Goal: Obtain resource: Download file/media

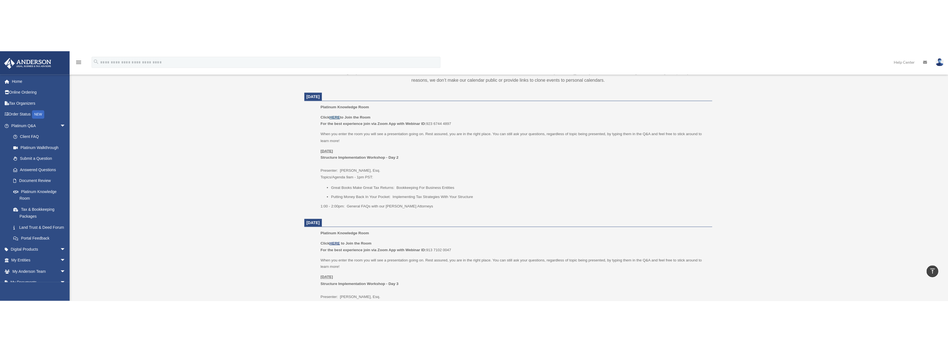
scroll to position [221, 0]
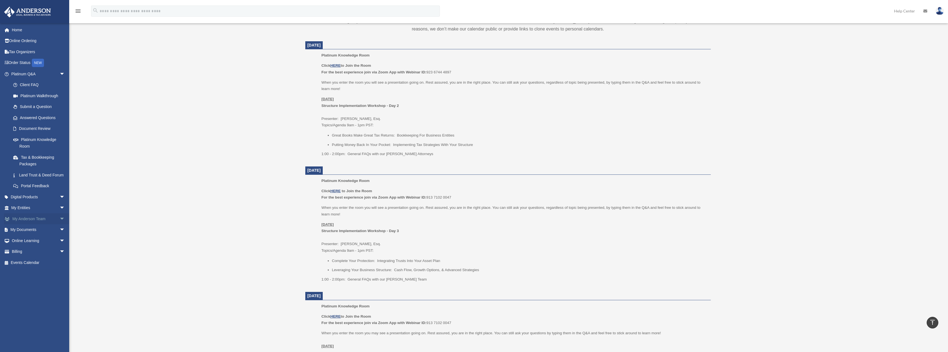
click at [59, 224] on span "arrow_drop_down" at bounding box center [64, 218] width 11 height 11
click at [59, 248] on span "arrow_drop_down" at bounding box center [64, 262] width 11 height 11
click at [35, 248] on link "Box" at bounding box center [41, 273] width 66 height 11
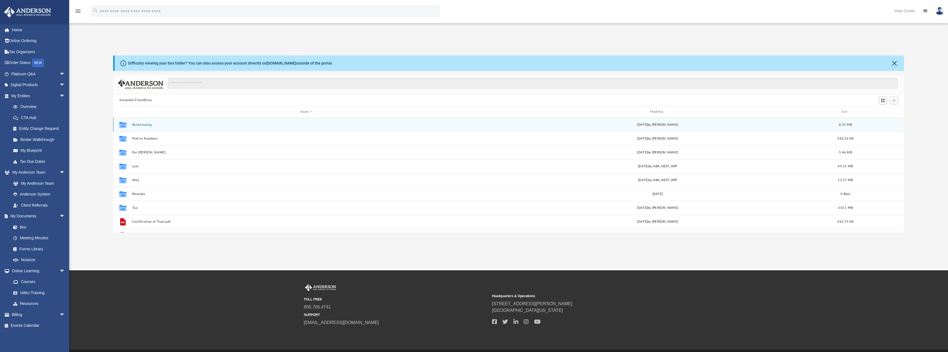
scroll to position [122, 786]
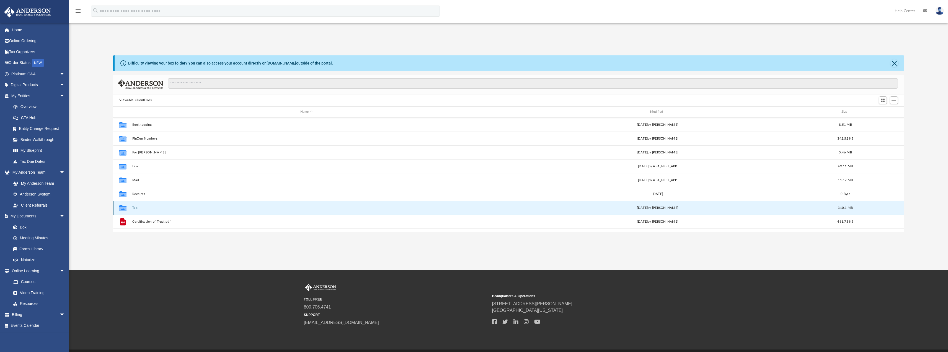
click at [137, 207] on button "Tax" at bounding box center [306, 208] width 349 height 4
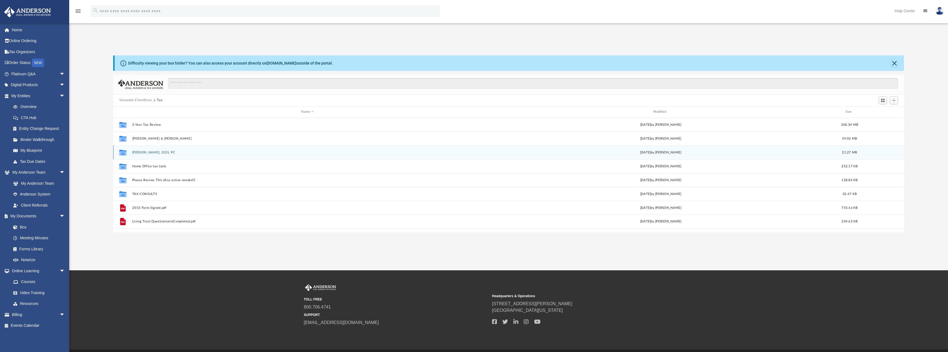
click at [159, 152] on button "Christopher Carney, DDS, PC" at bounding box center [307, 152] width 351 height 4
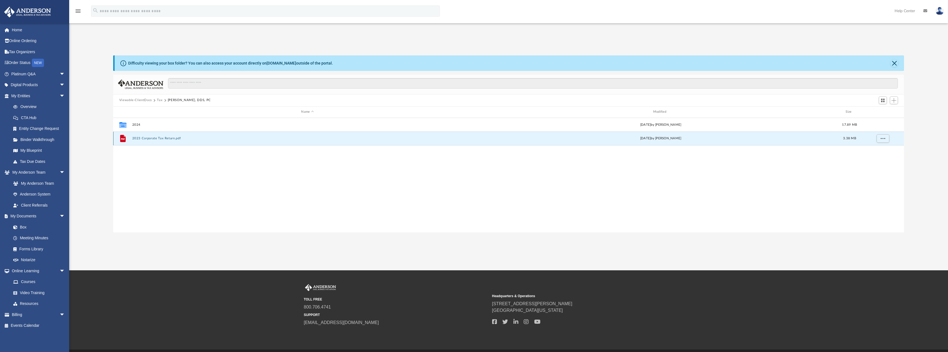
click at [164, 138] on button "2023 Corporate Tax Return.pdf" at bounding box center [307, 138] width 351 height 4
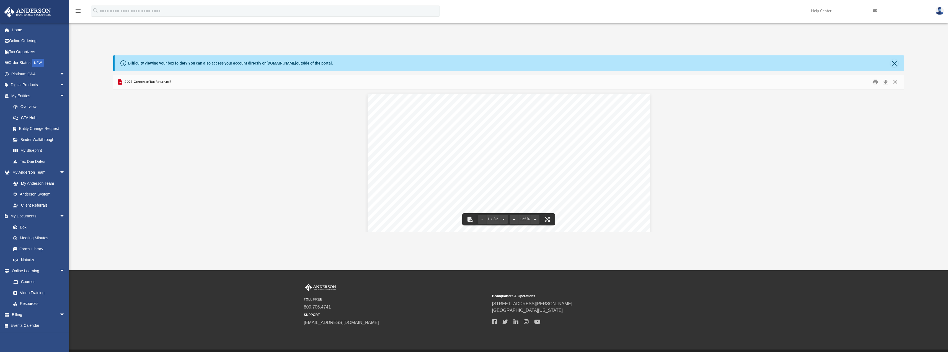
click at [892, 82] on button "Close" at bounding box center [895, 81] width 10 height 9
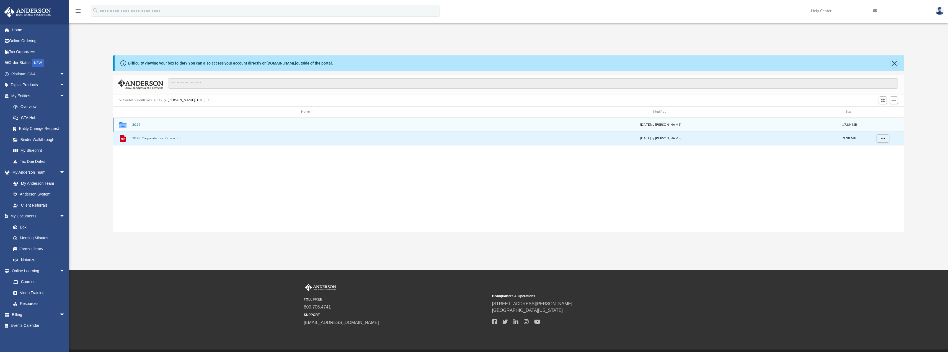
click at [140, 124] on button "2024" at bounding box center [307, 125] width 351 height 4
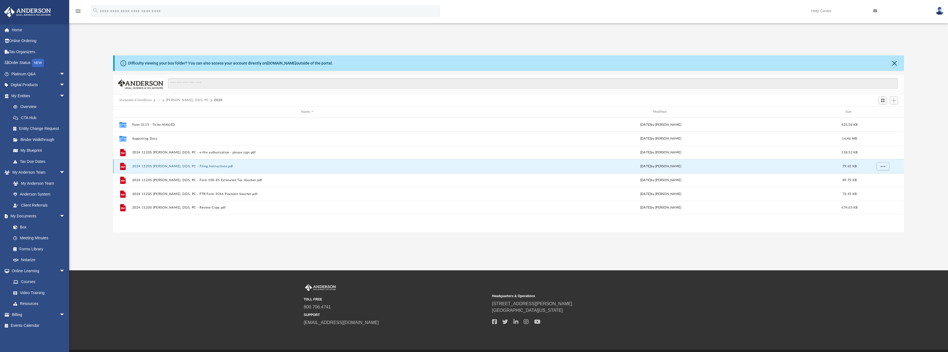
click at [179, 167] on button "2024 1120S Christopher Carney, DDS, PC - Filing Instructions.pdf" at bounding box center [307, 166] width 351 height 4
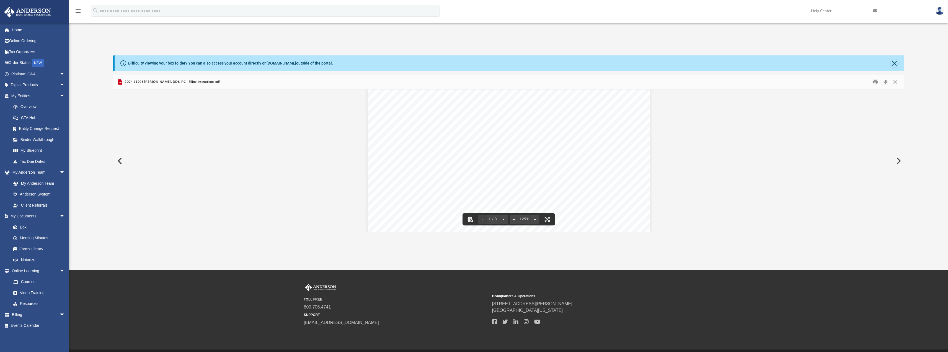
scroll to position [203, 0]
click at [622, 145] on div "June 11, 2025 Christopher Carney, DDS, PC 611 SOUTH A STREET MOUNT SHASTA, CA 9…" at bounding box center [508, 72] width 282 height 365
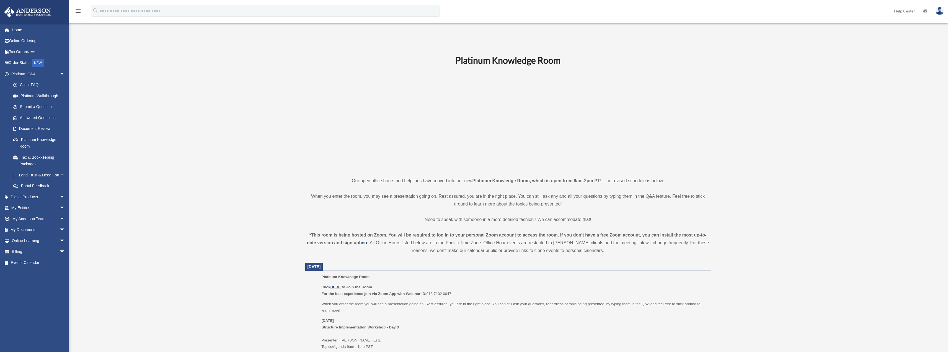
scroll to position [220, 0]
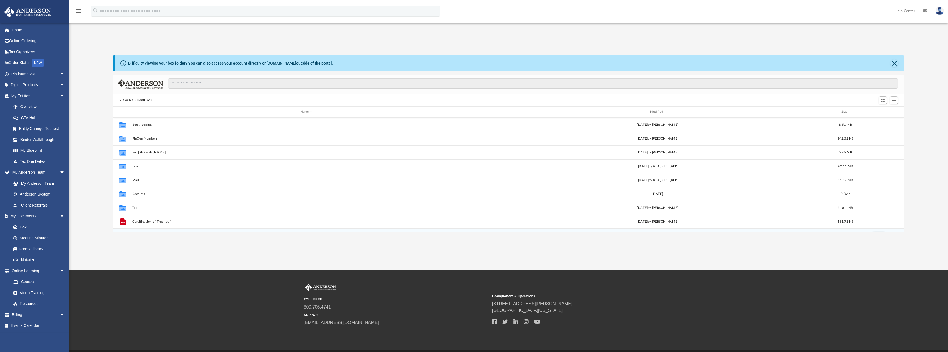
scroll to position [122, 786]
click at [138, 166] on button "Law" at bounding box center [306, 166] width 349 height 4
click at [147, 101] on button "Viewable-ClientDocs" at bounding box center [135, 100] width 33 height 5
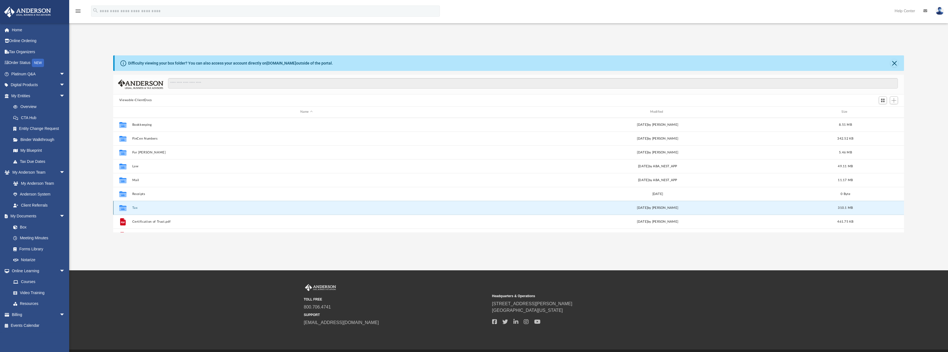
click at [136, 207] on button "Tax" at bounding box center [306, 208] width 349 height 4
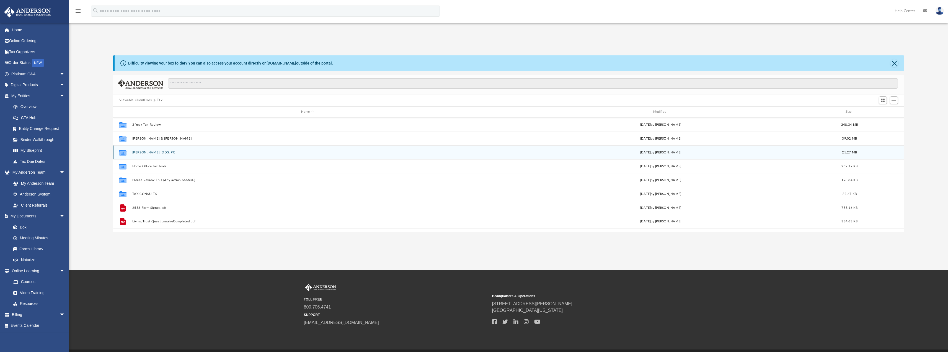
click at [162, 152] on button "Christopher Carney, DDS, PC" at bounding box center [307, 152] width 351 height 4
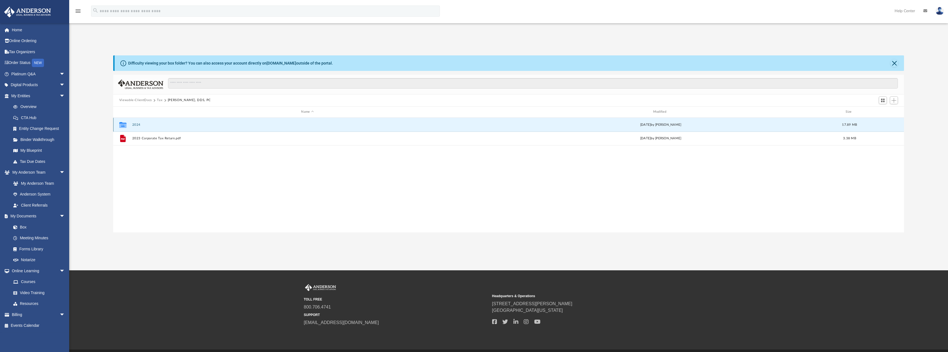
click at [136, 125] on button "2024" at bounding box center [307, 125] width 351 height 4
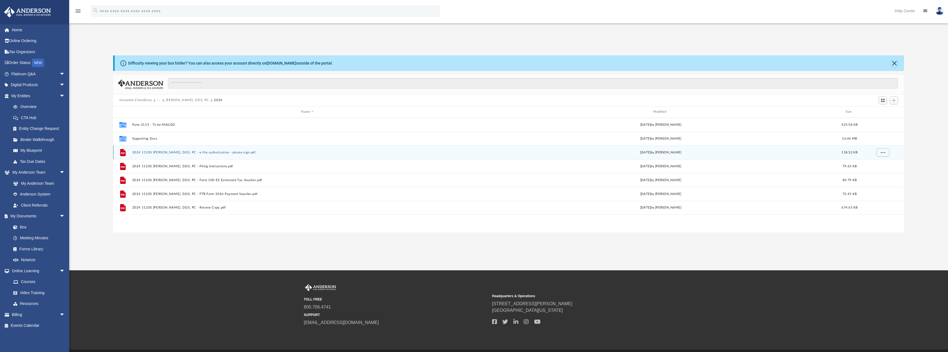
click at [173, 153] on button "2024 1120S Christopher Carney, DDS, PC - e-file authorization - please sign.pdf" at bounding box center [307, 152] width 351 height 4
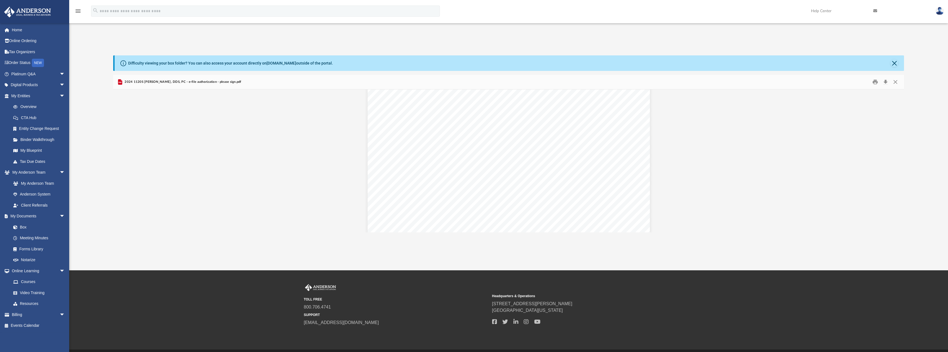
scroll to position [0, 0]
click at [896, 82] on button "Close" at bounding box center [895, 81] width 10 height 9
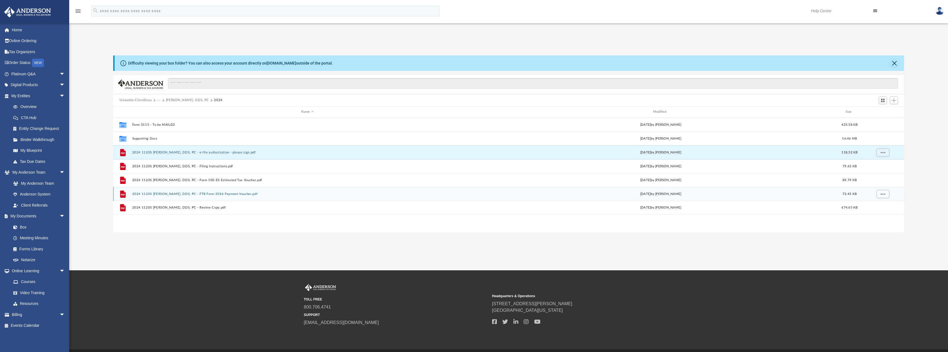
click at [208, 192] on button "2024 1120S Christopher Carney, DDS, PC - FTB Form 3586 Payment Voucher.pdf" at bounding box center [307, 194] width 351 height 4
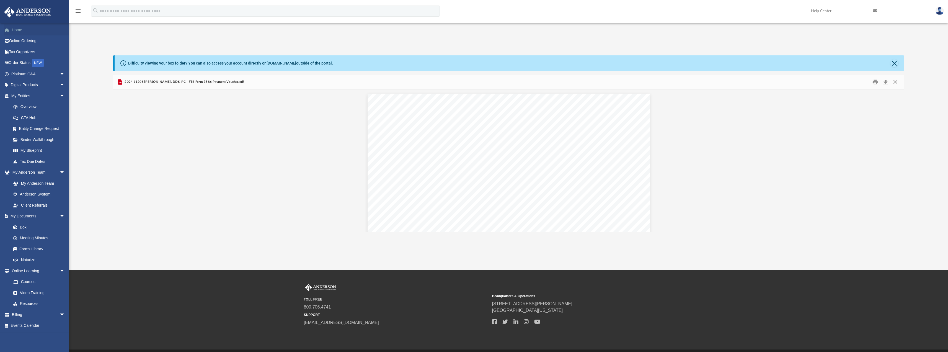
click at [25, 30] on link "Home" at bounding box center [38, 29] width 69 height 11
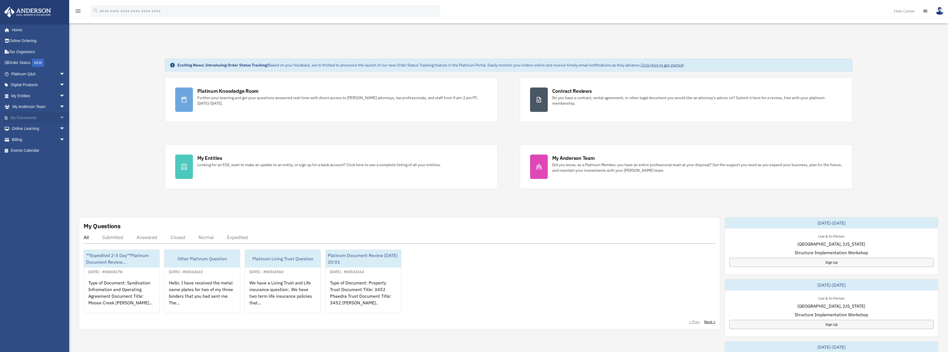
click at [59, 116] on span "arrow_drop_down" at bounding box center [64, 117] width 11 height 11
click at [31, 128] on link "Box" at bounding box center [41, 128] width 66 height 11
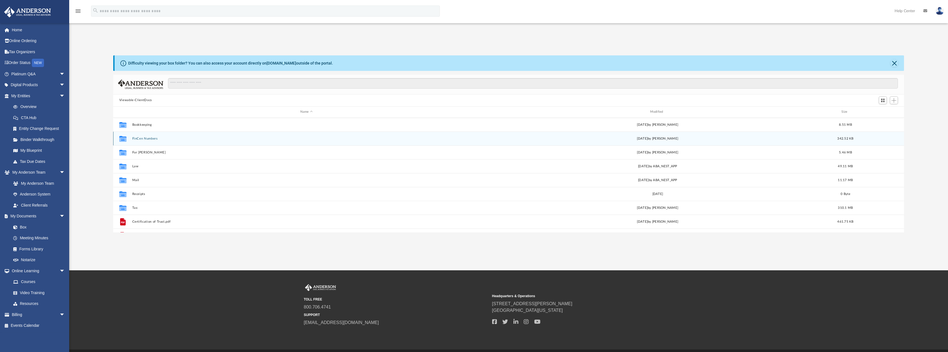
scroll to position [122, 786]
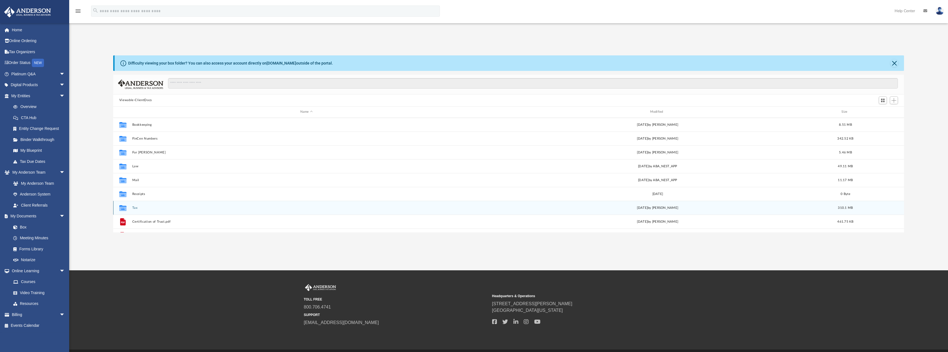
click at [135, 209] on button "Tax" at bounding box center [306, 208] width 349 height 4
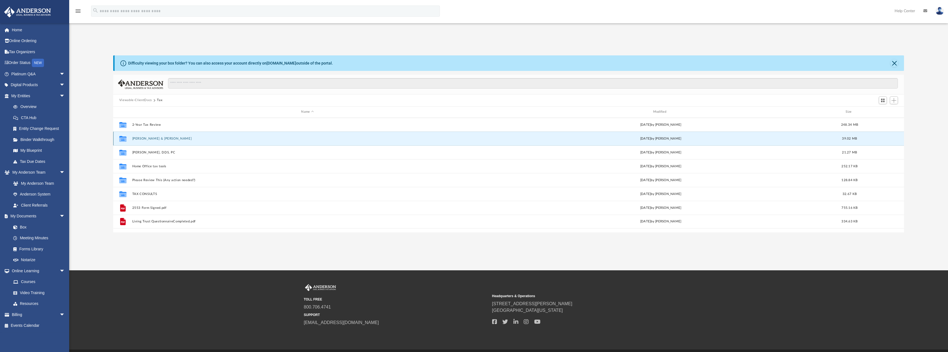
click at [149, 138] on button "Carney, Christopher & Sarah" at bounding box center [307, 138] width 351 height 4
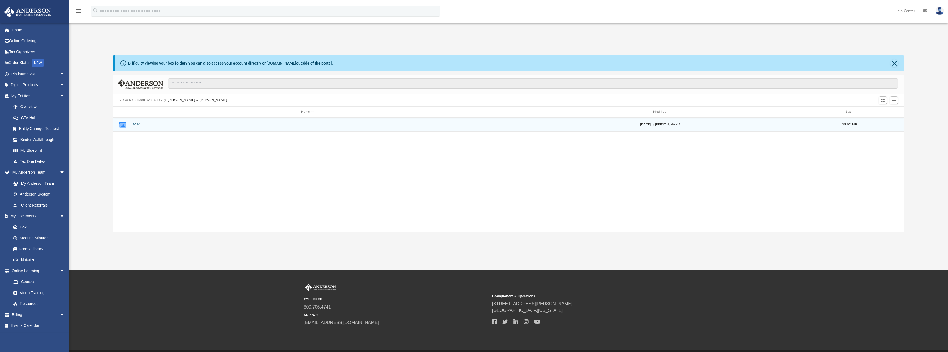
click at [132, 123] on div "Collaborated Folder 2024 Thu Aug 21 2025 by Tiffany Smyth 39.02 MB" at bounding box center [508, 125] width 791 height 14
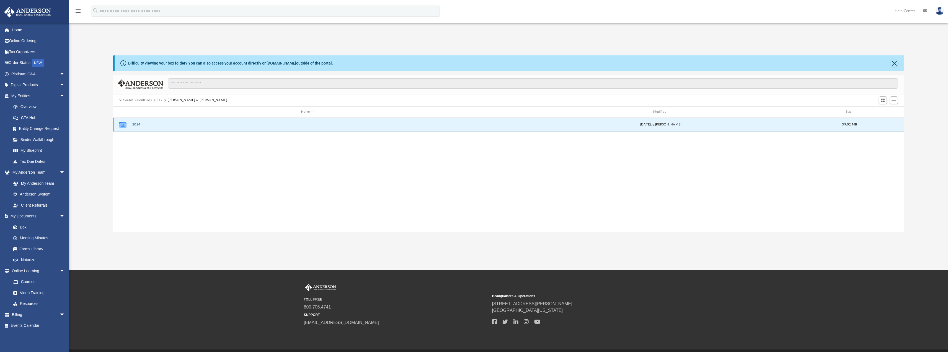
click at [134, 123] on button "2024" at bounding box center [307, 125] width 351 height 4
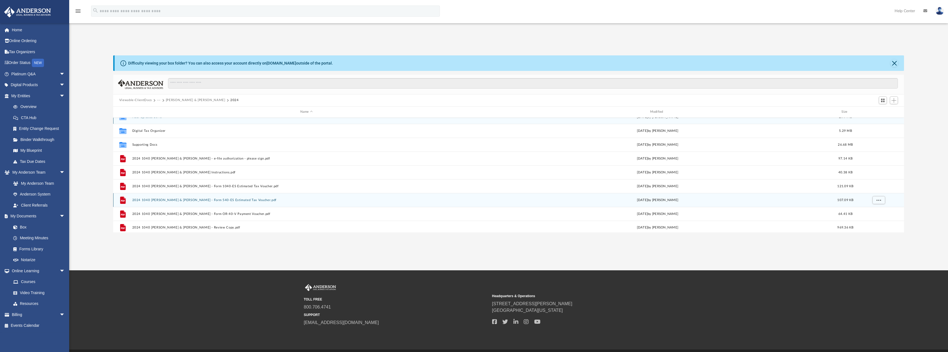
scroll to position [10, 0]
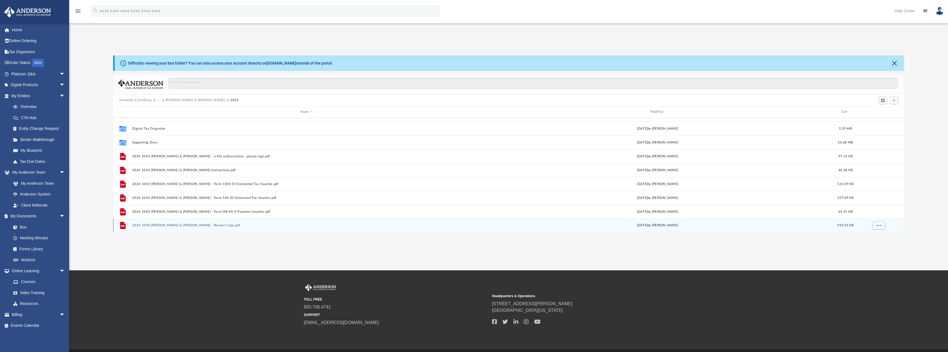
click at [190, 225] on button "2024 1040 Carney, Christopher & Sarah - Review Copy.pdf" at bounding box center [306, 225] width 349 height 4
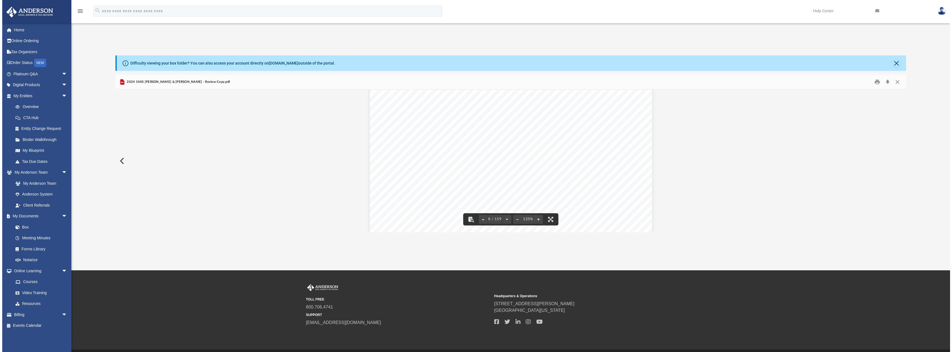
scroll to position [2490, 0]
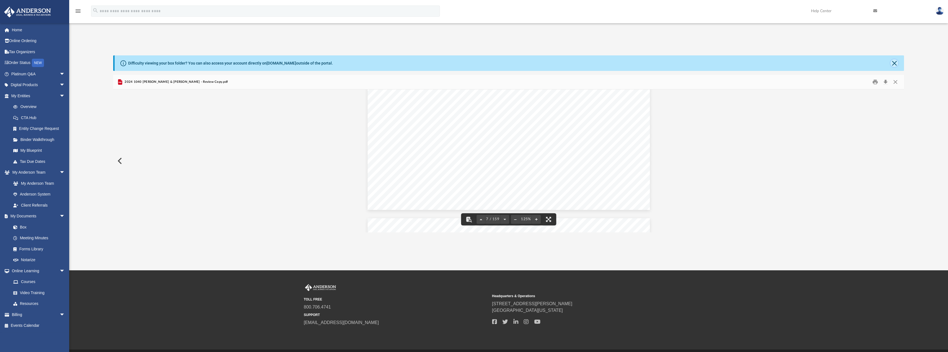
click at [896, 64] on button "Close" at bounding box center [894, 63] width 8 height 8
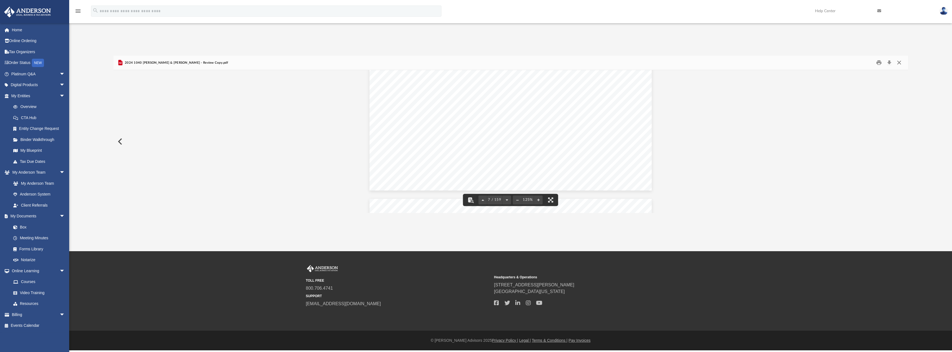
scroll to position [2241, 0]
click at [896, 59] on button "Close" at bounding box center [899, 62] width 10 height 9
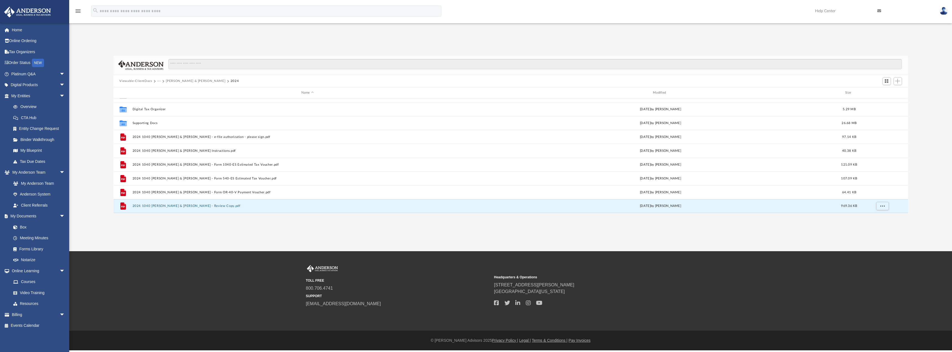
click at [204, 81] on button "Carney, Christopher & Sarah" at bounding box center [195, 81] width 59 height 5
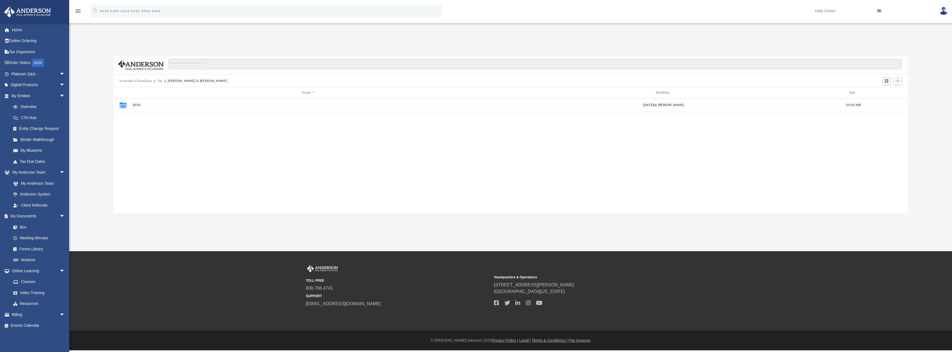
click at [160, 82] on button "Tax" at bounding box center [160, 81] width 6 height 5
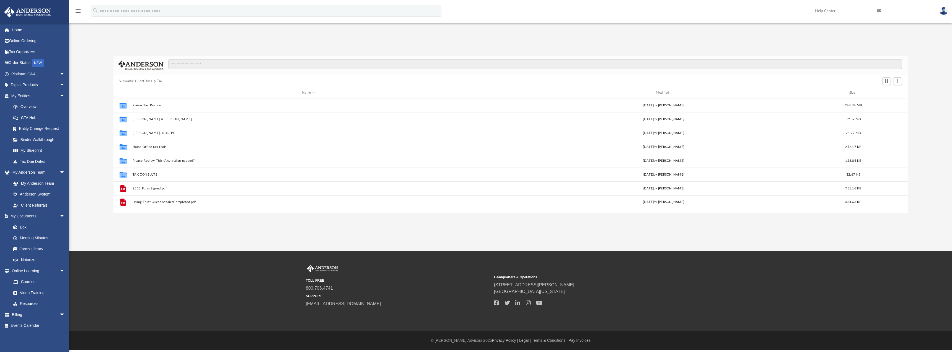
click at [141, 81] on button "Viewable-ClientDocs" at bounding box center [135, 81] width 33 height 5
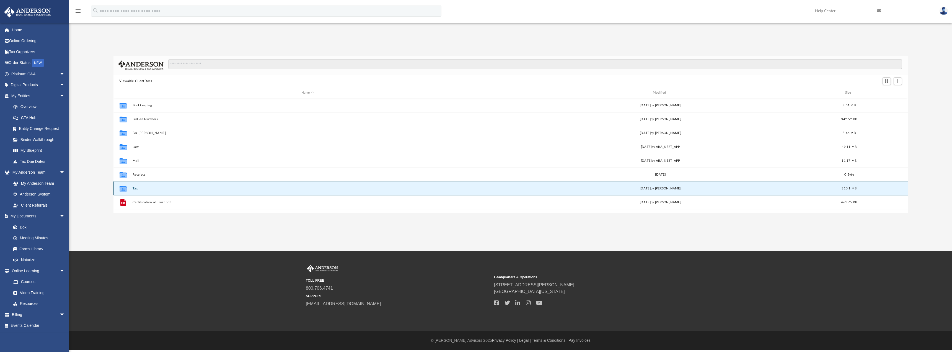
click at [139, 188] on button "Tax" at bounding box center [307, 188] width 350 height 4
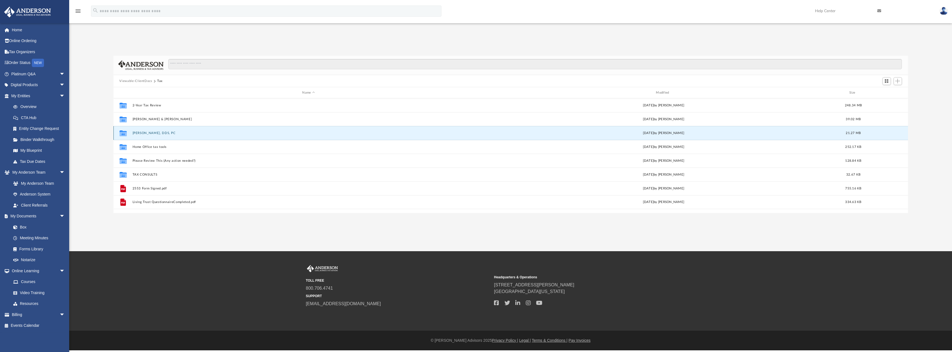
click at [156, 133] on button "Christopher Carney, DDS, PC" at bounding box center [308, 133] width 352 height 4
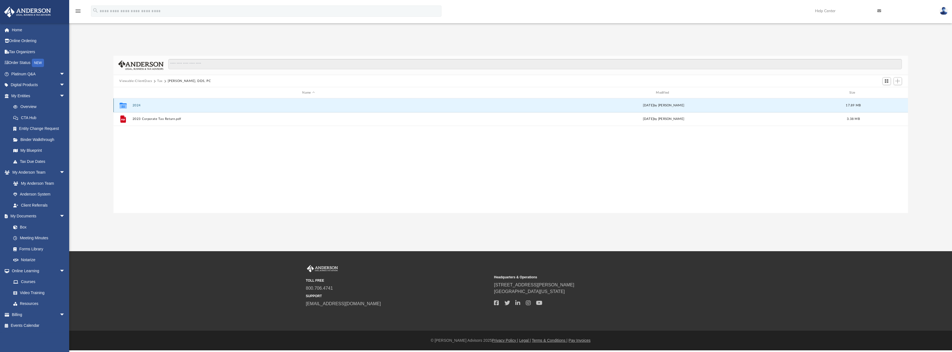
click at [133, 104] on button "2024" at bounding box center [308, 105] width 352 height 4
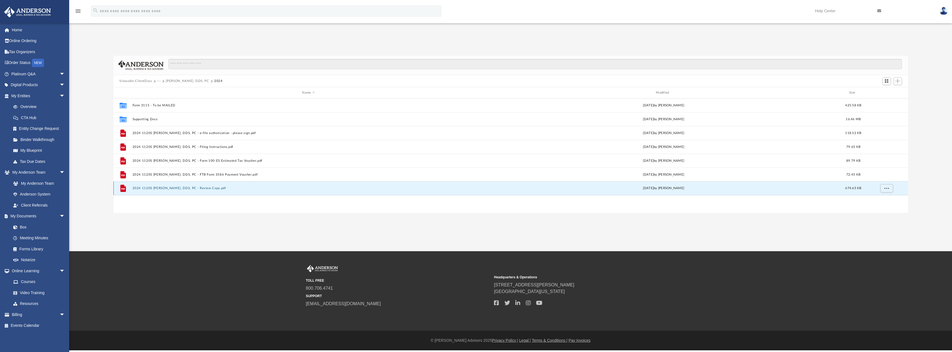
click at [169, 187] on button "2024 1120S Christopher Carney, DDS, PC - Review Copy.pdf" at bounding box center [308, 188] width 352 height 4
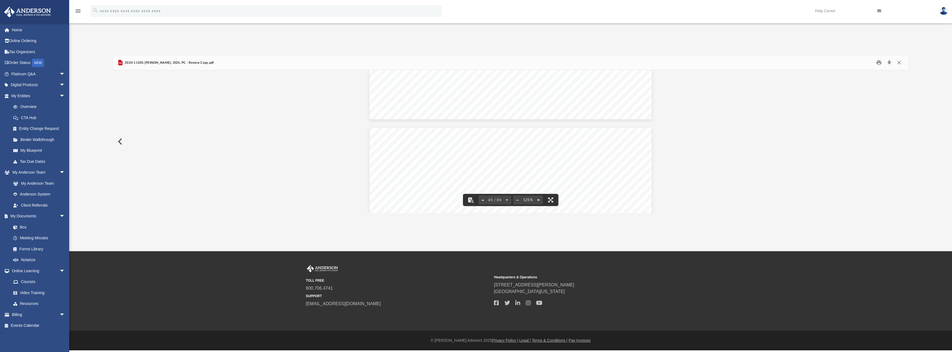
scroll to position [23667, 0]
